Goal: Find specific page/section: Find specific page/section

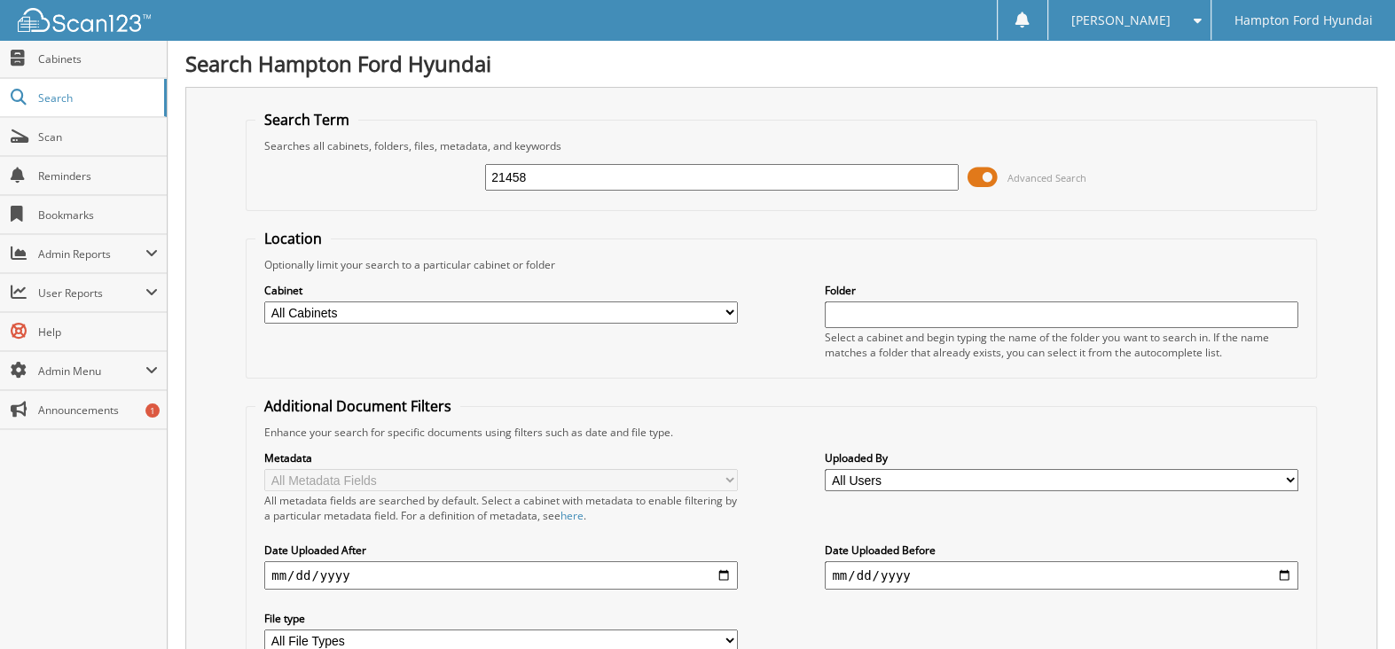
type input "21458"
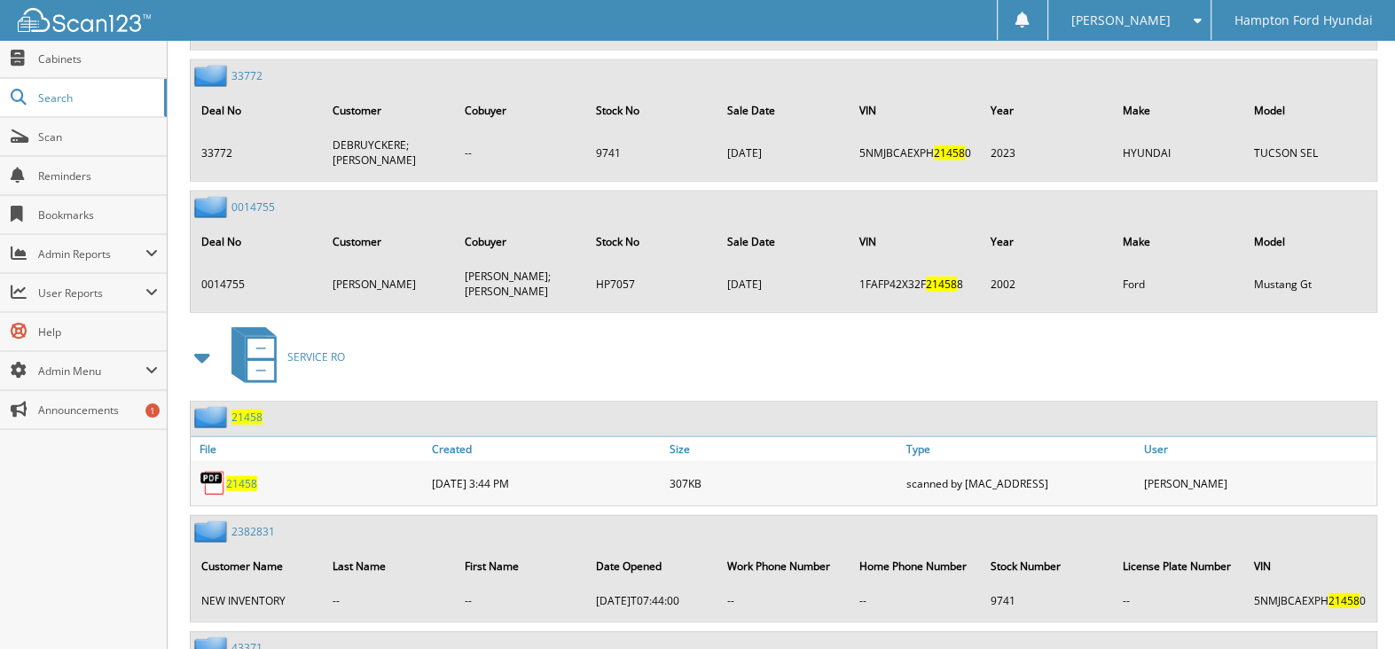
scroll to position [3371, 0]
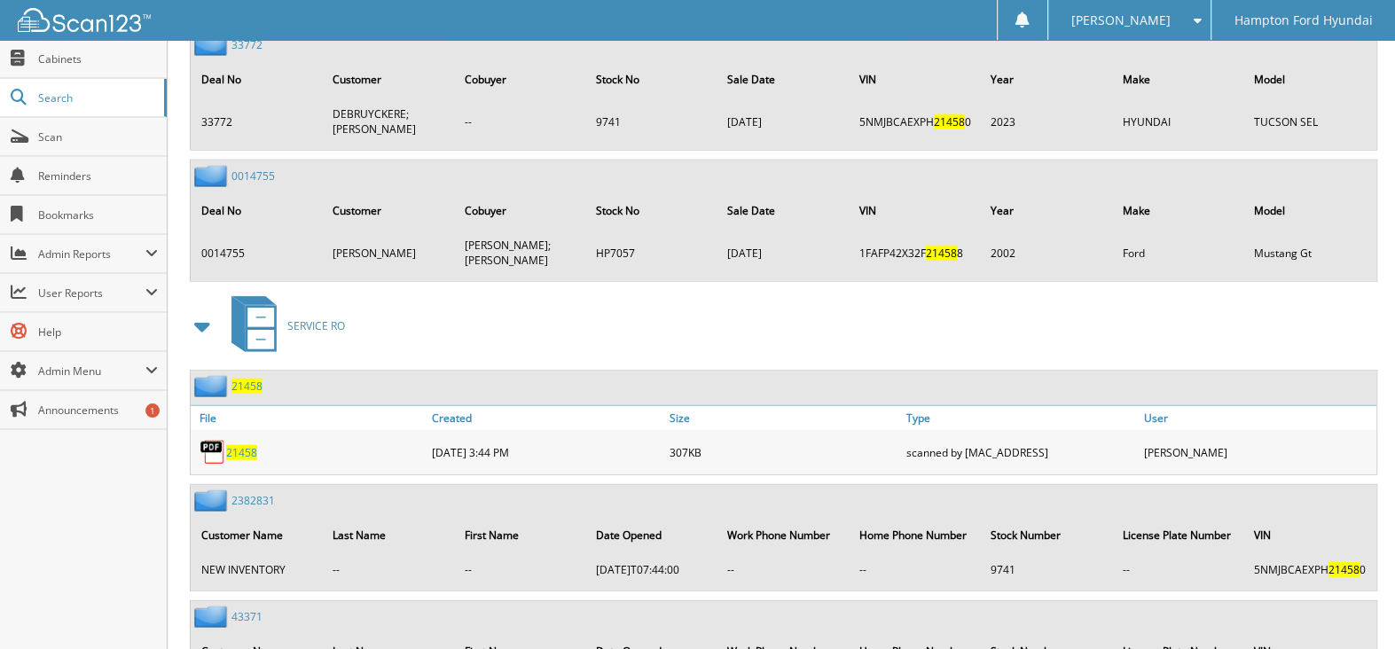
click at [217, 439] on img at bounding box center [213, 452] width 27 height 27
click at [232, 445] on span "21458" at bounding box center [241, 452] width 31 height 15
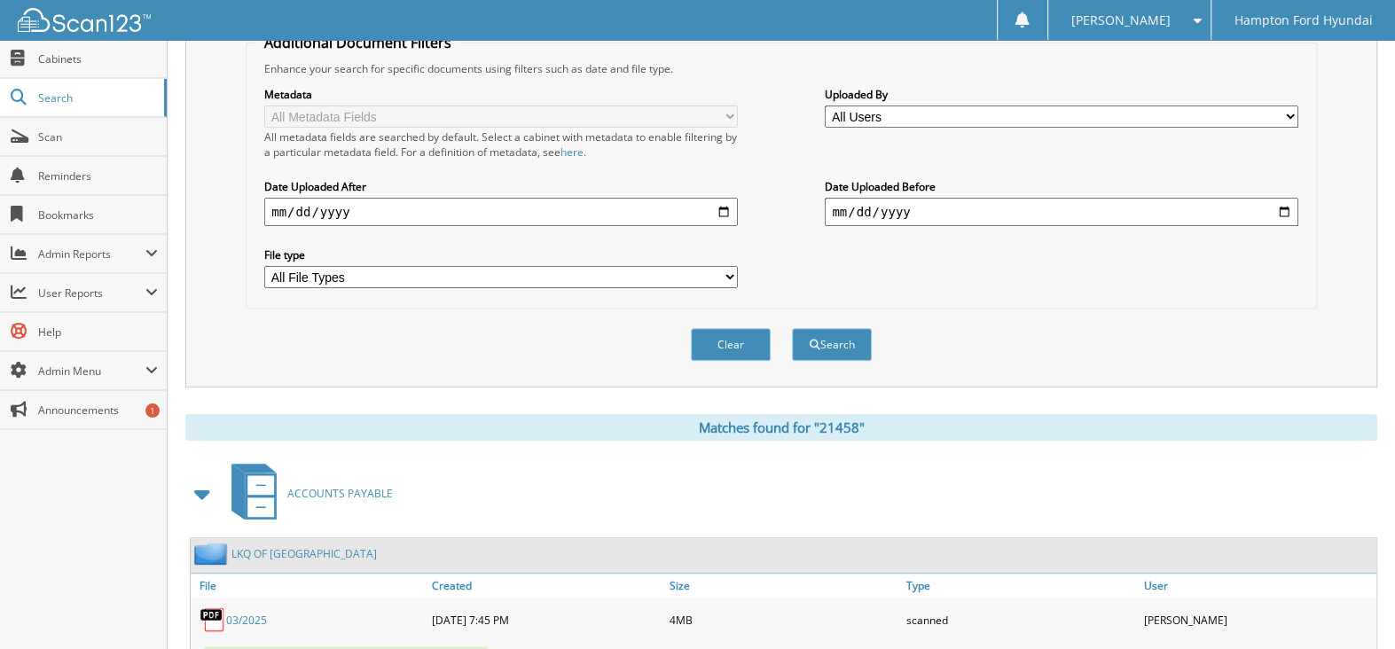
scroll to position [0, 0]
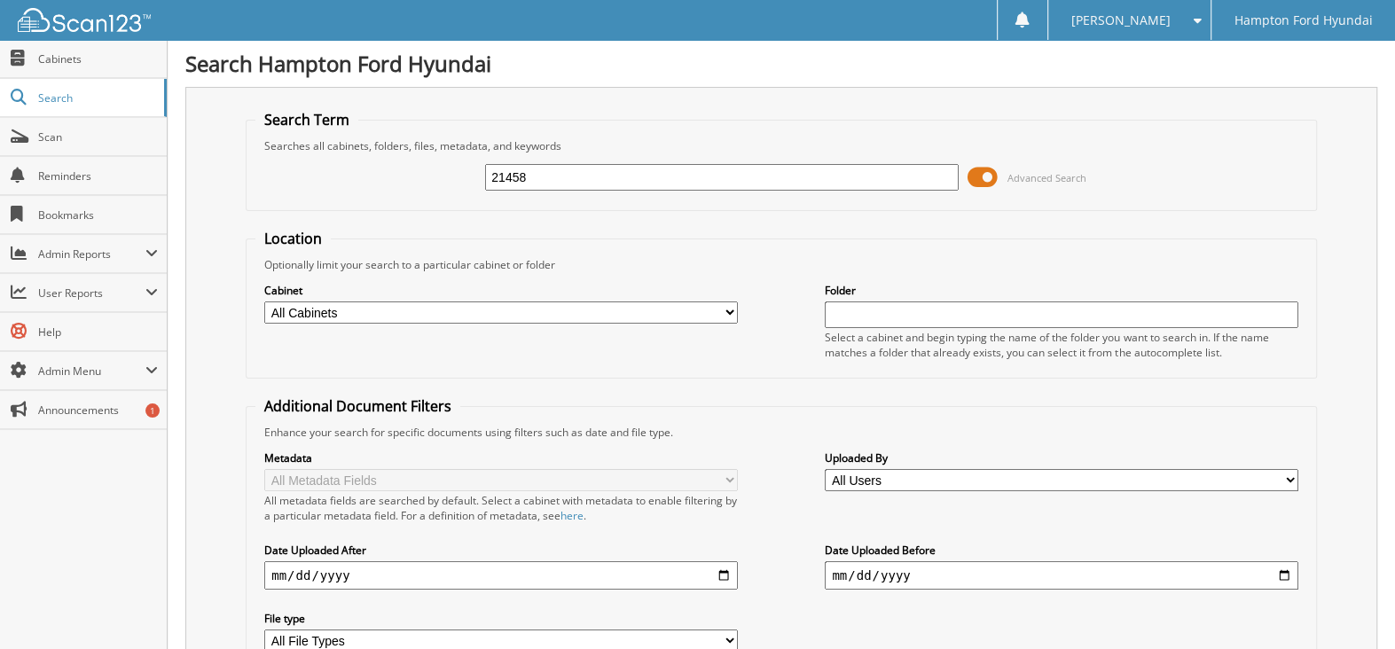
click at [552, 181] on input "21458" at bounding box center [722, 177] width 474 height 27
type input "21528"
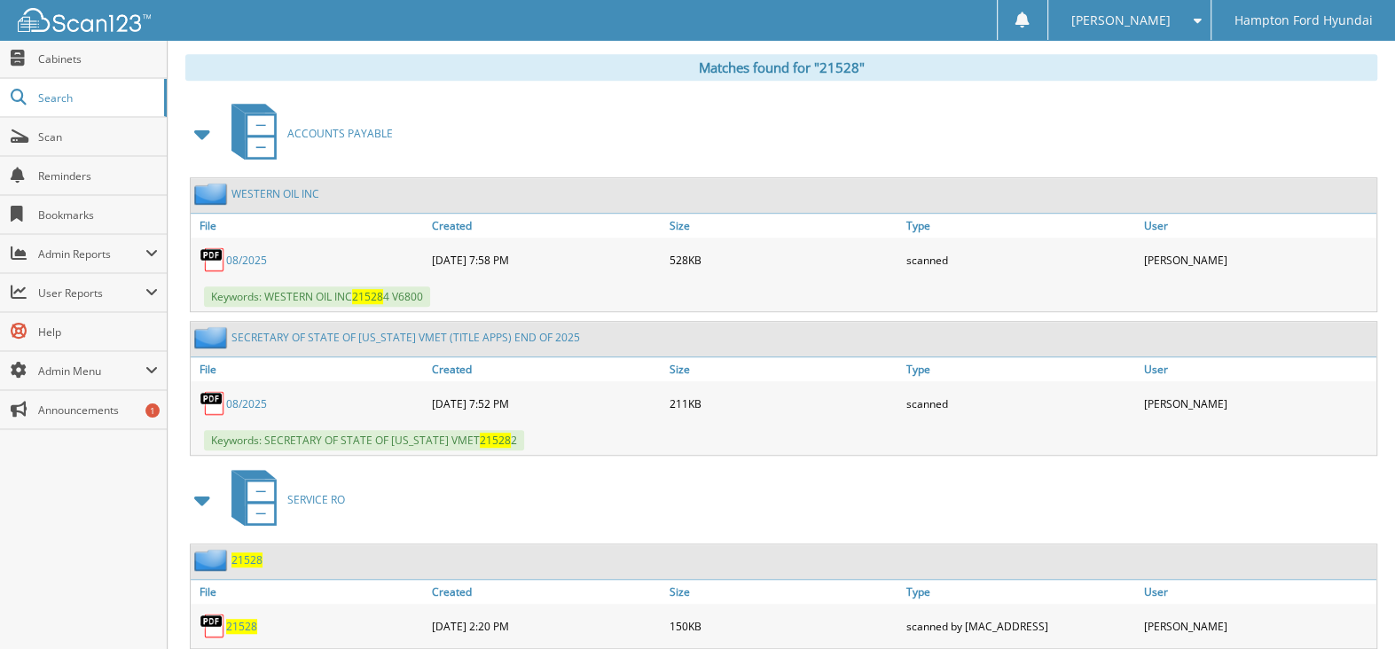
scroll to position [976, 0]
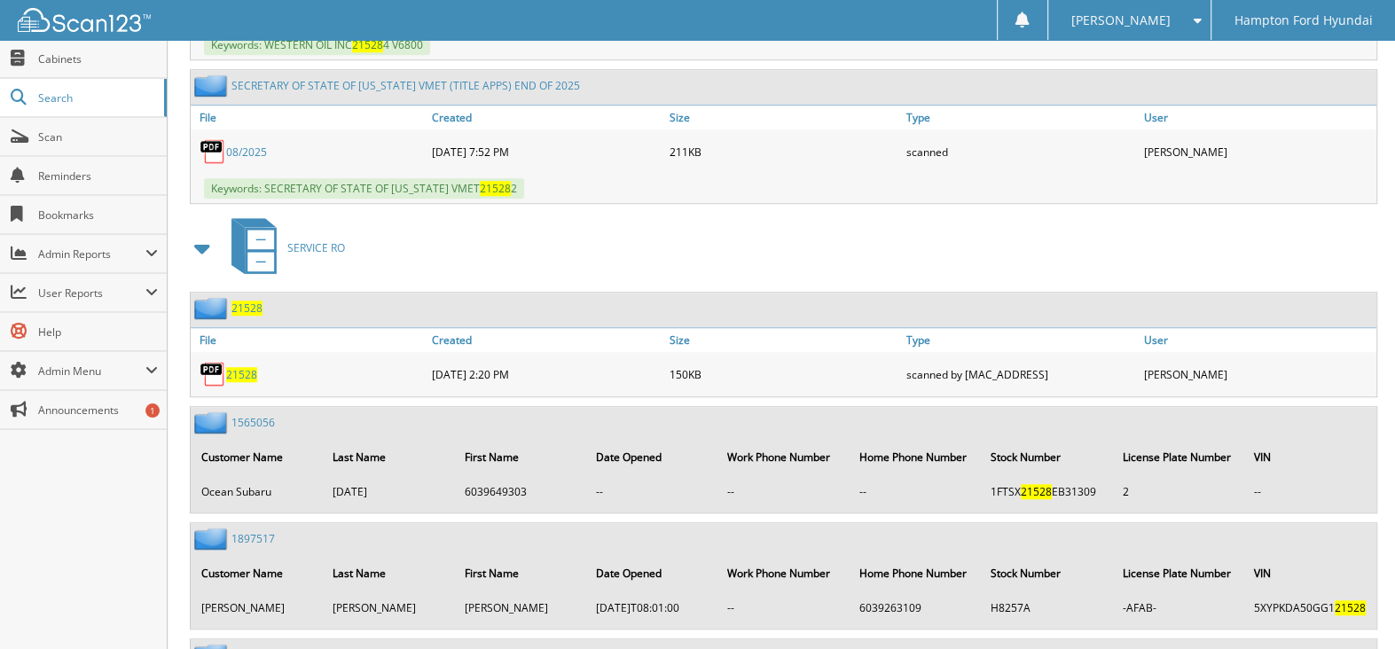
click at [222, 361] on img at bounding box center [213, 374] width 27 height 27
click at [238, 367] on span "21528" at bounding box center [241, 374] width 31 height 15
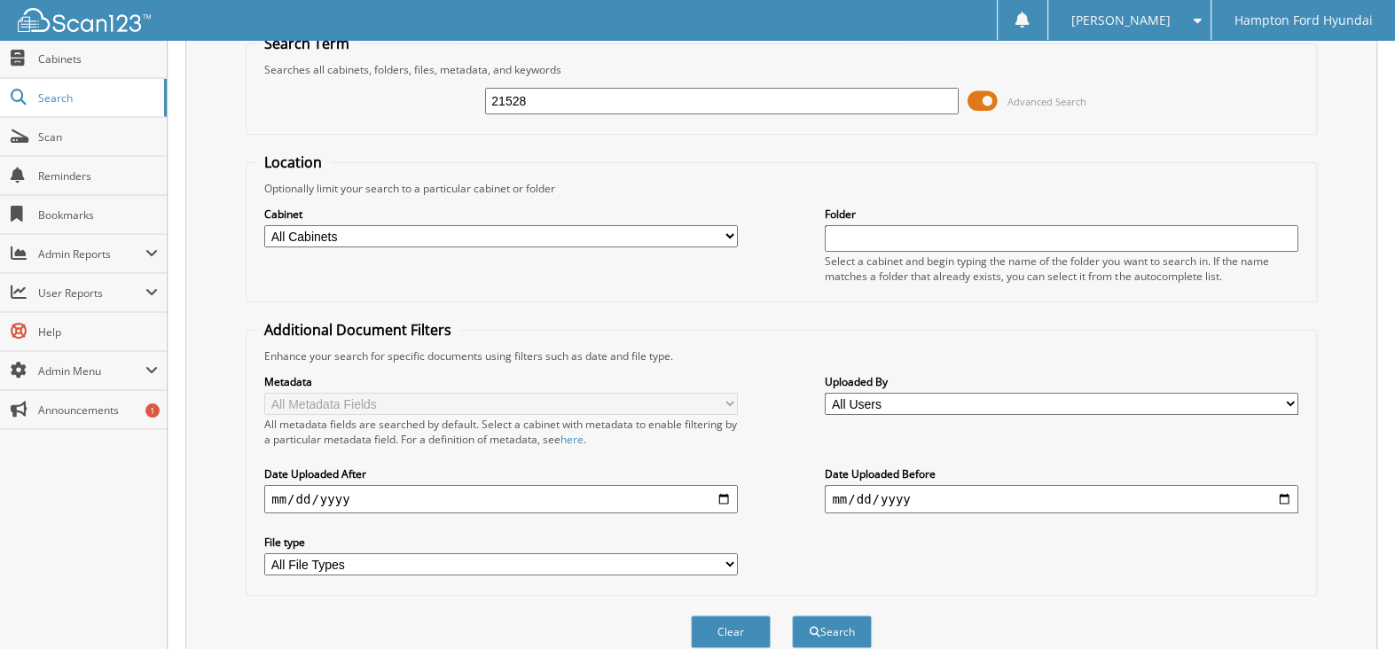
scroll to position [0, 0]
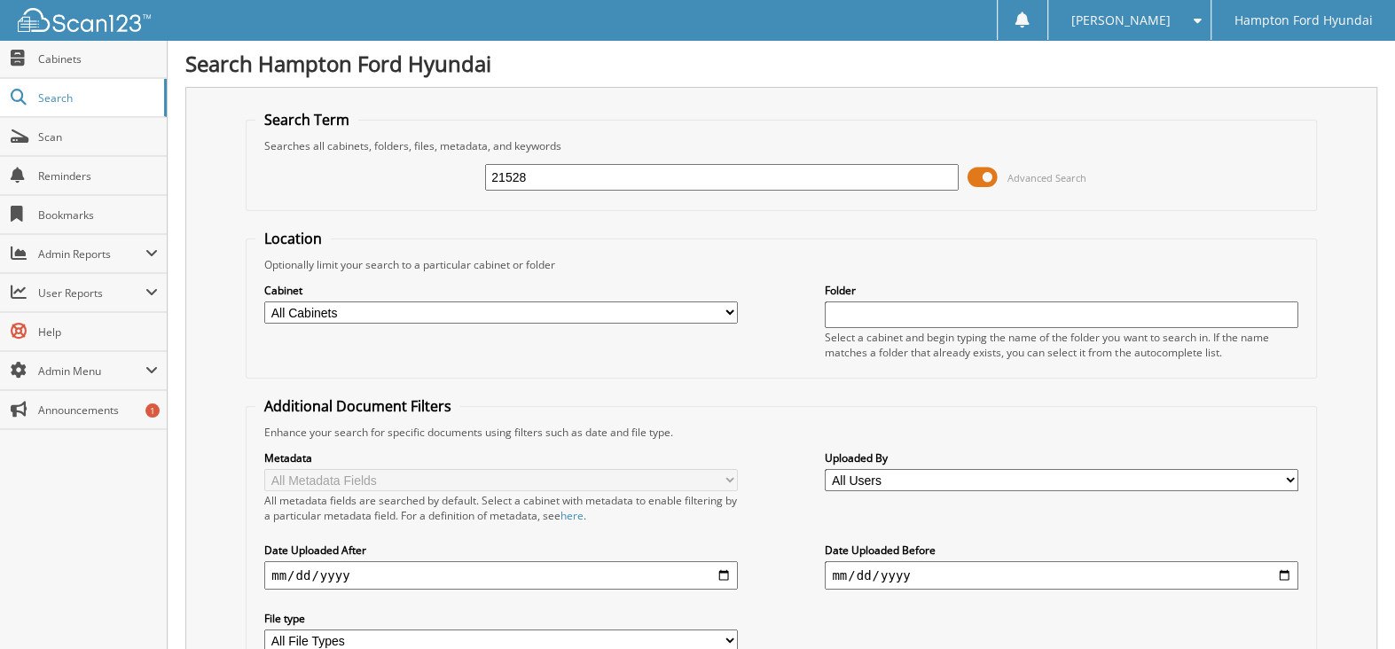
click at [540, 173] on input "21528" at bounding box center [722, 177] width 474 height 27
click at [539, 173] on input "21528" at bounding box center [722, 177] width 474 height 27
type input "52469"
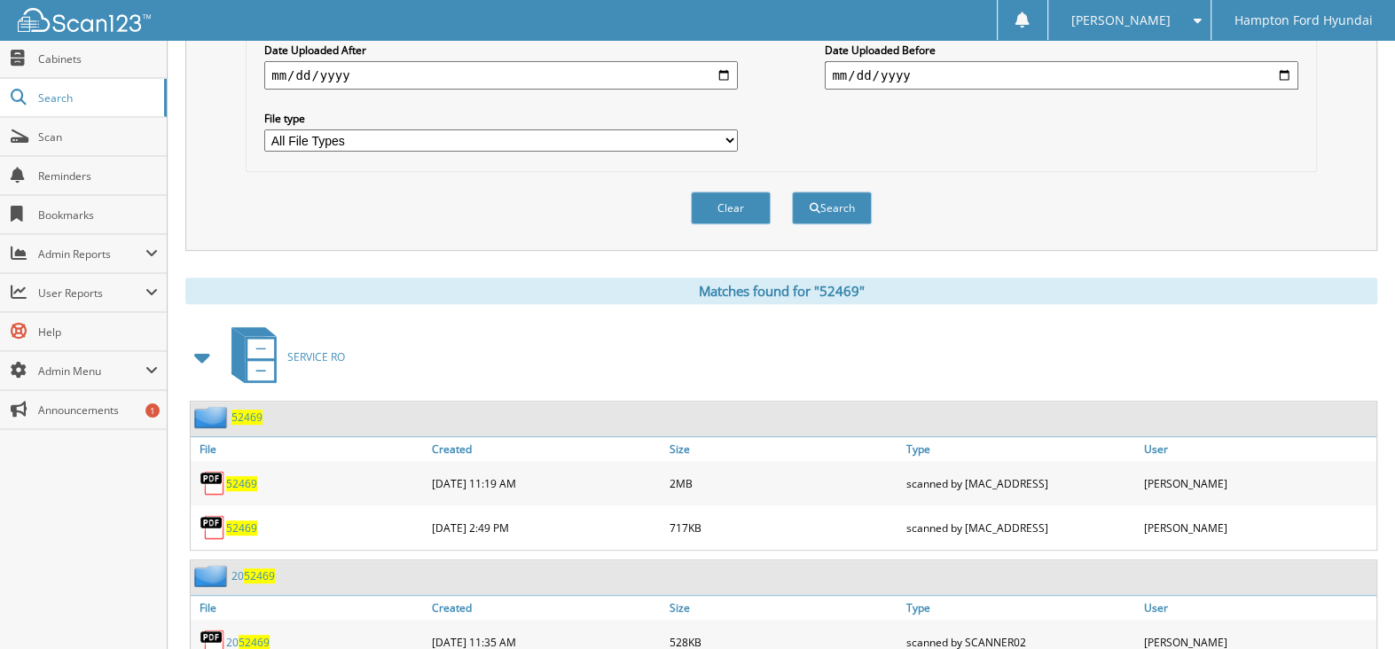
scroll to position [532, 0]
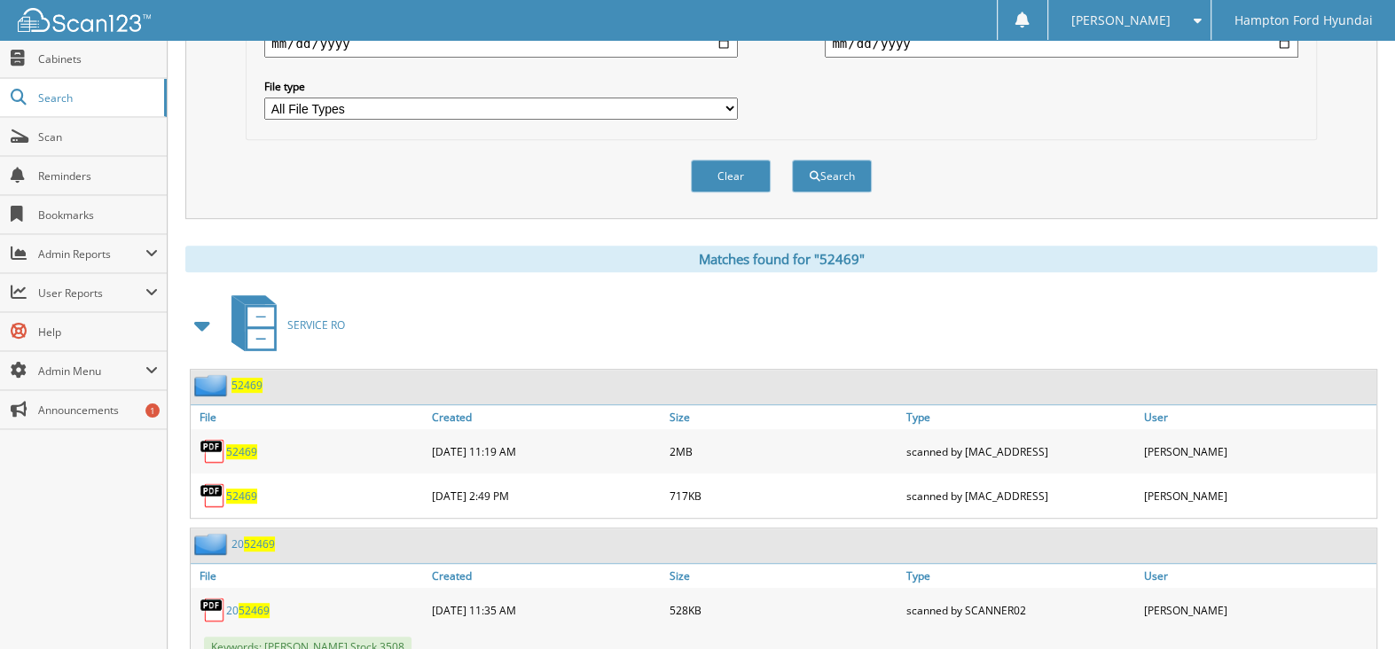
click at [208, 442] on img at bounding box center [213, 451] width 27 height 27
click at [248, 444] on span "52469" at bounding box center [241, 451] width 31 height 15
click at [228, 489] on span "52469" at bounding box center [241, 496] width 31 height 15
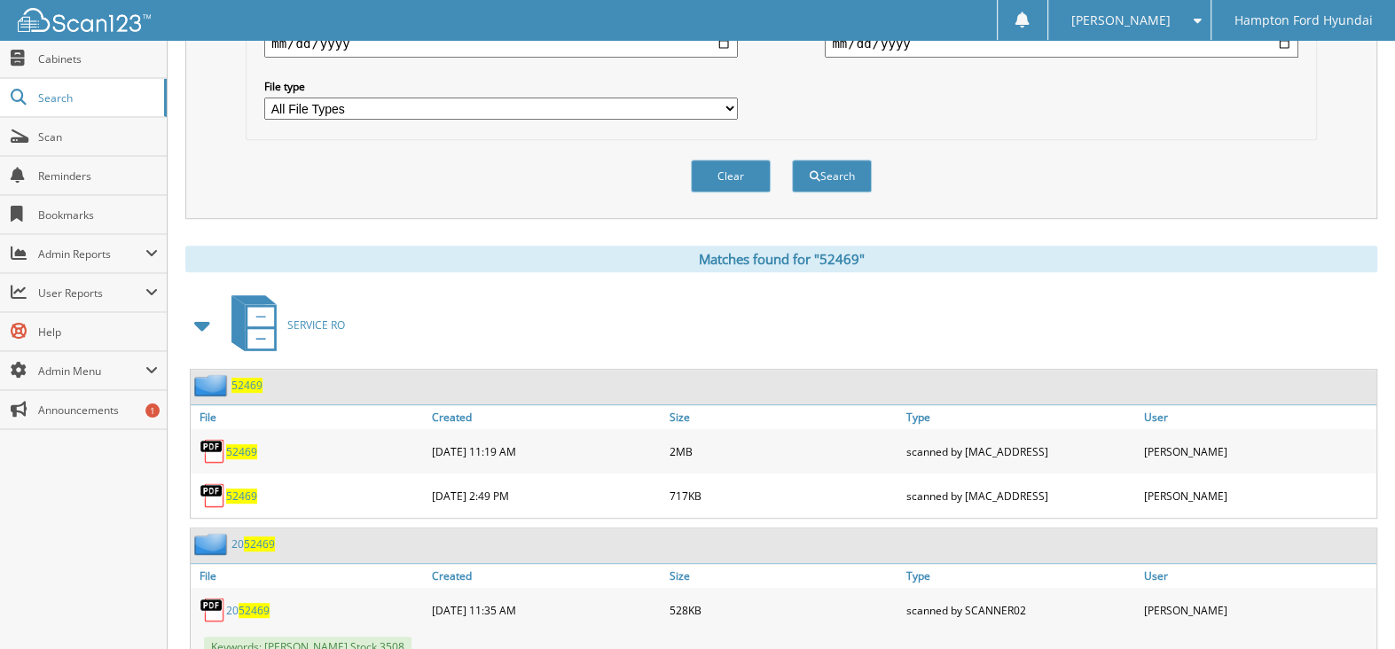
click at [228, 489] on span "52469" at bounding box center [241, 496] width 31 height 15
click at [236, 444] on span "52469" at bounding box center [241, 451] width 31 height 15
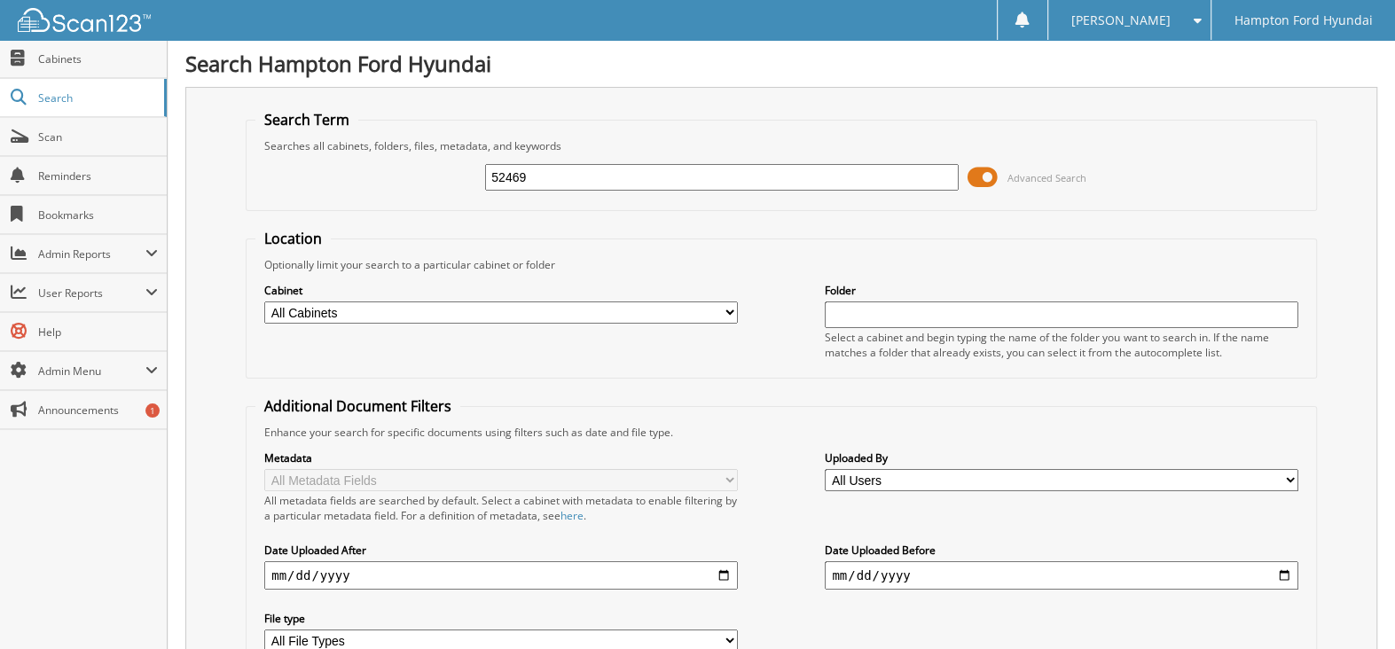
scroll to position [89, 0]
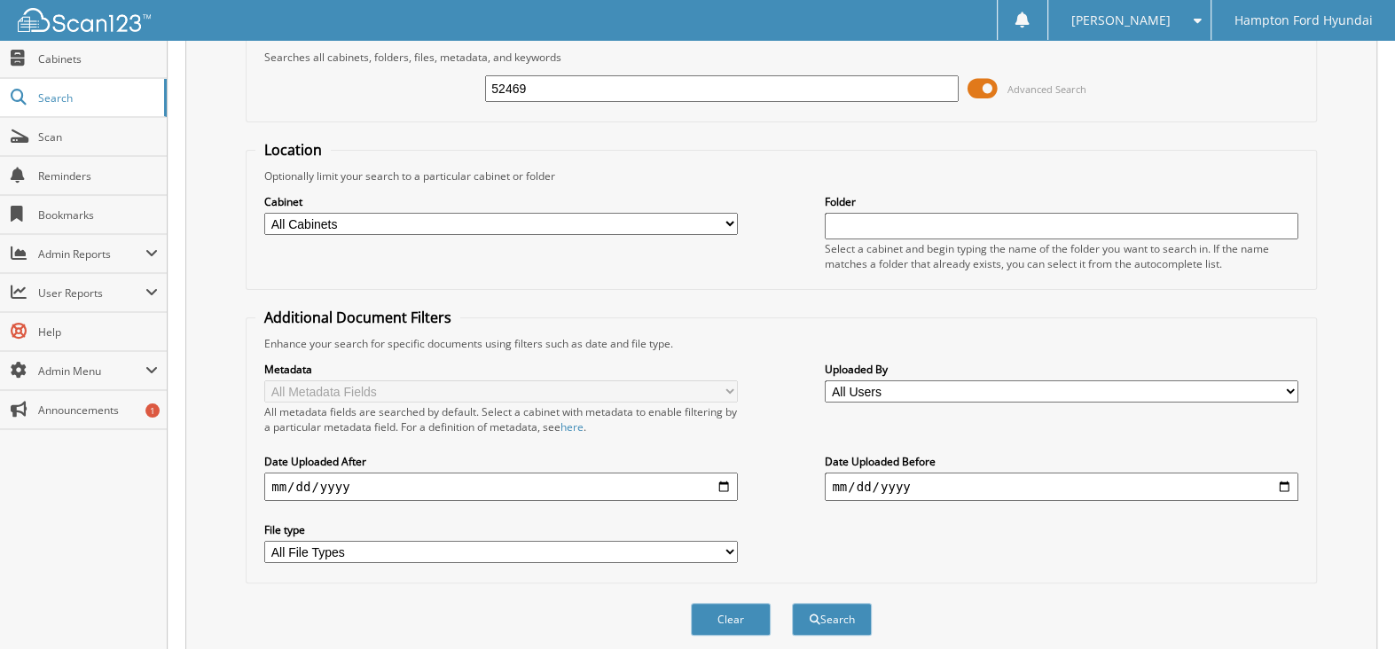
click at [530, 88] on input "52469" at bounding box center [722, 88] width 474 height 27
type input "53235"
click at [792, 603] on button "Search" at bounding box center [832, 619] width 80 height 33
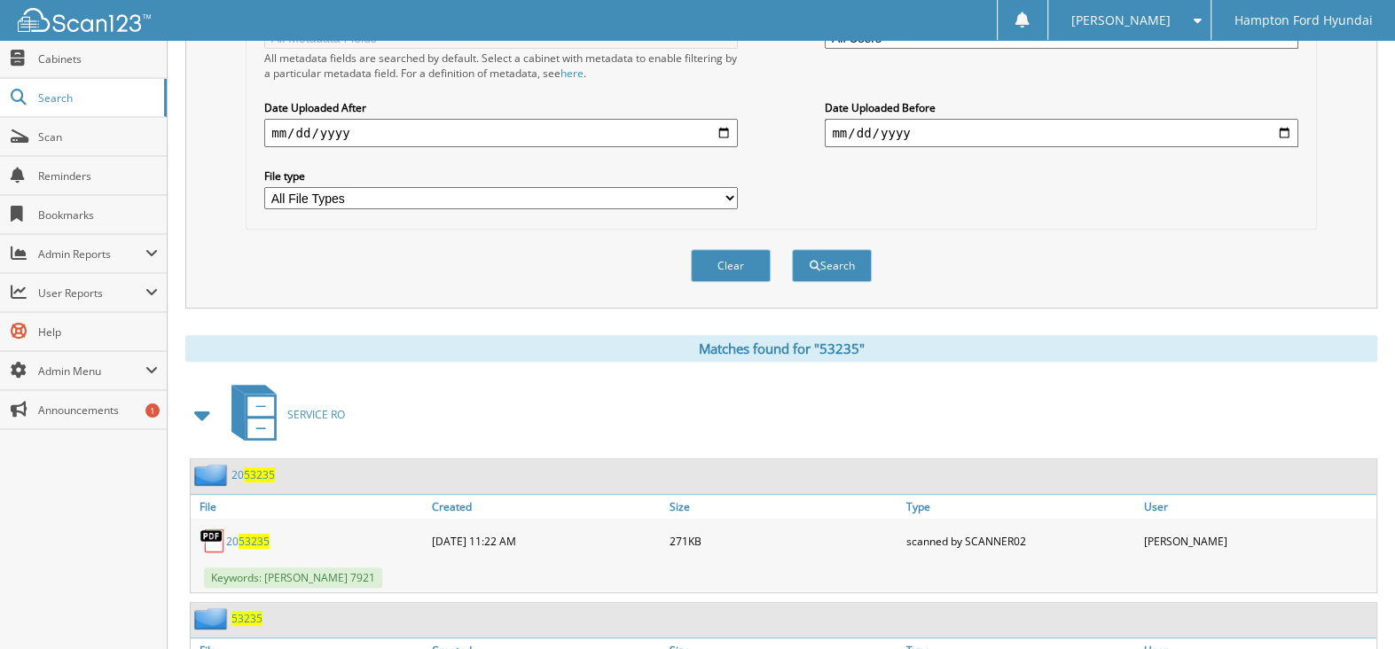
scroll to position [532, 0]
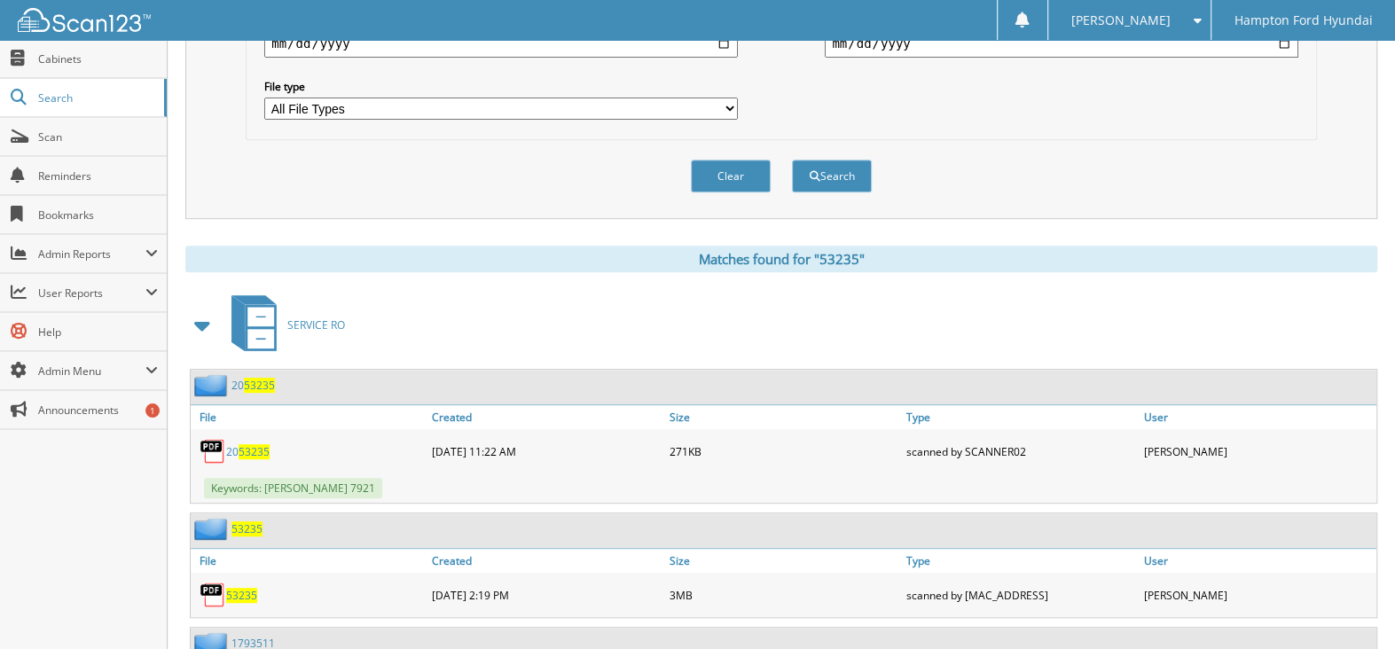
click at [239, 588] on span "53235" at bounding box center [241, 595] width 31 height 15
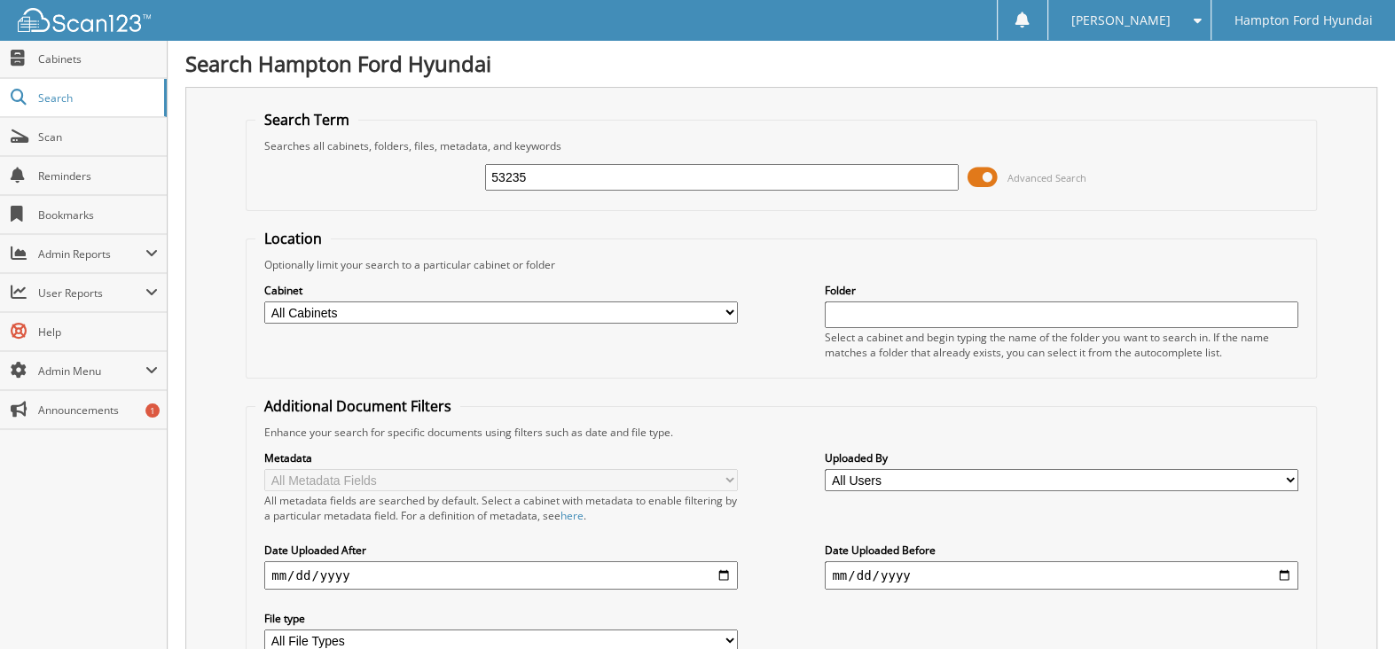
click at [531, 187] on input "53235" at bounding box center [722, 177] width 474 height 27
type input "56371"
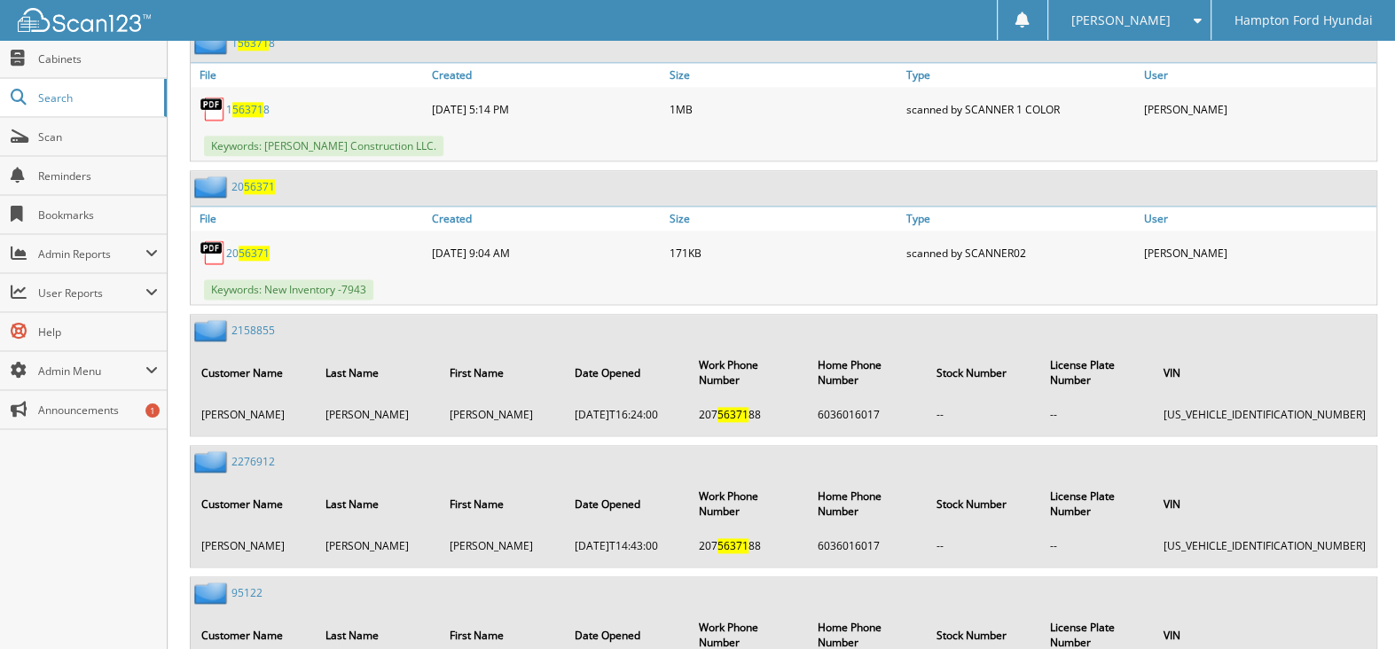
scroll to position [1773, 0]
